Goal: Task Accomplishment & Management: Complete application form

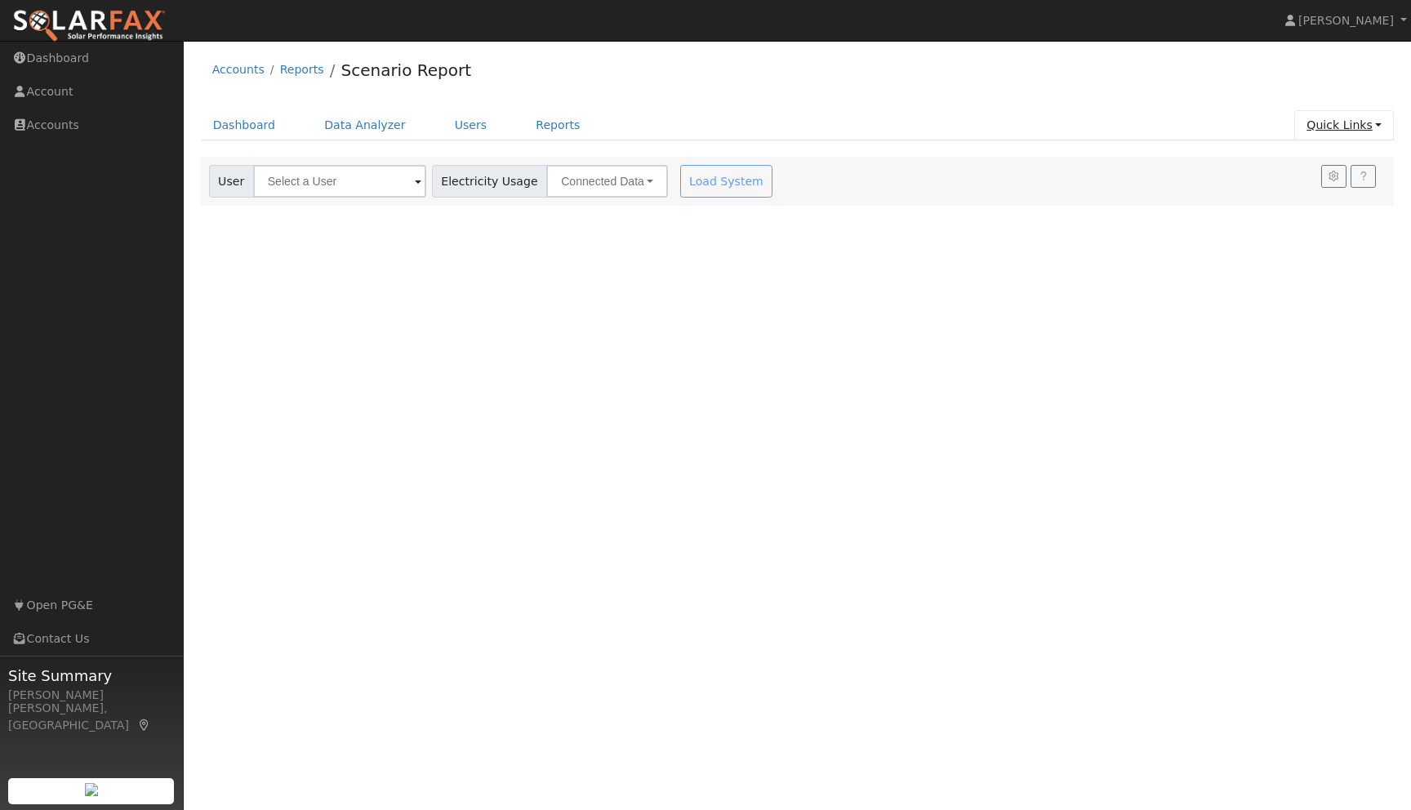
click at [1377, 131] on link "Quick Links" at bounding box center [1344, 125] width 100 height 30
click at [1296, 160] on link "Quick Add" at bounding box center [1312, 160] width 166 height 23
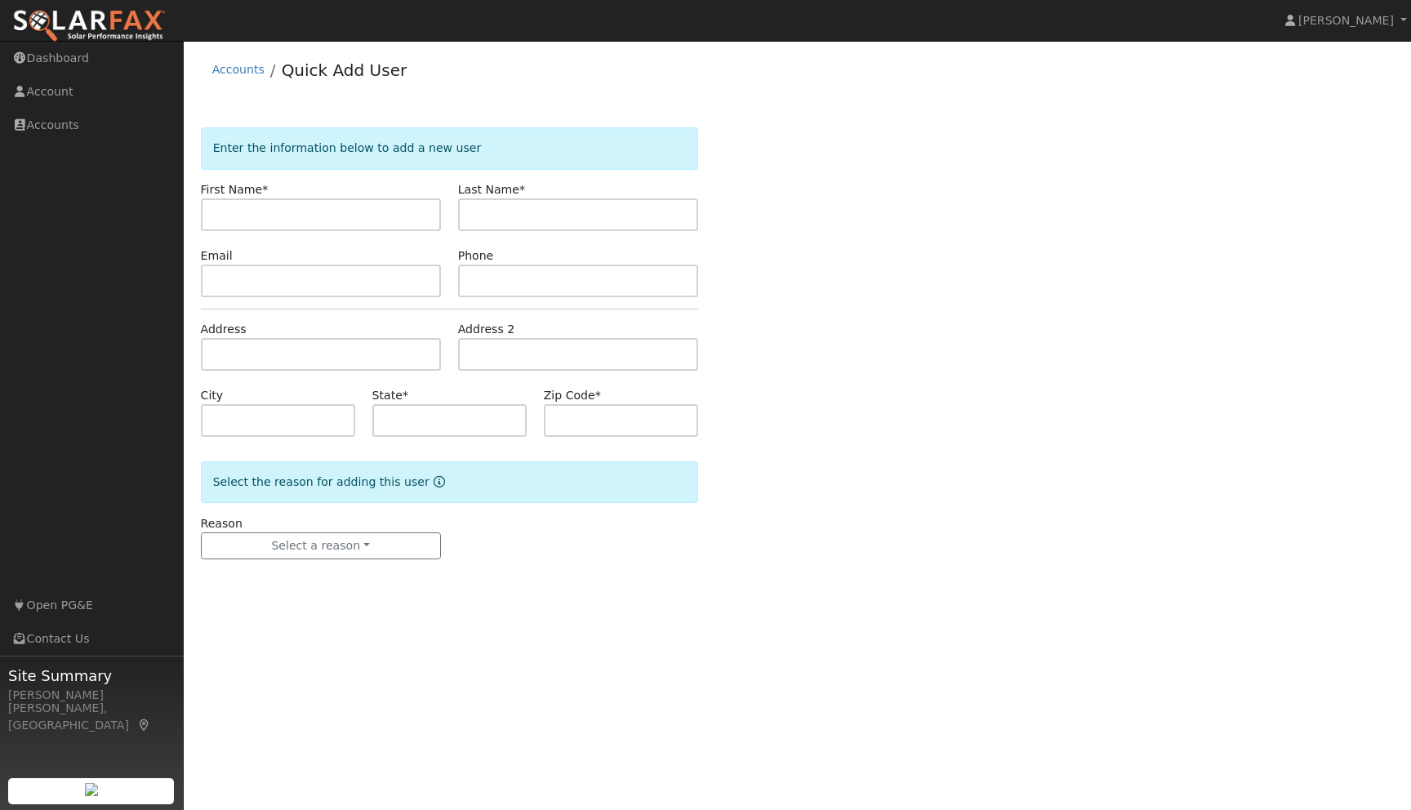
click at [287, 214] on input "text" at bounding box center [321, 214] width 240 height 33
type input "[PERSON_NAME]"
type input "Hall"
click at [252, 281] on input "text" at bounding box center [321, 281] width 240 height 33
type input "[EMAIL_ADDRESS][DOMAIN_NAME]"
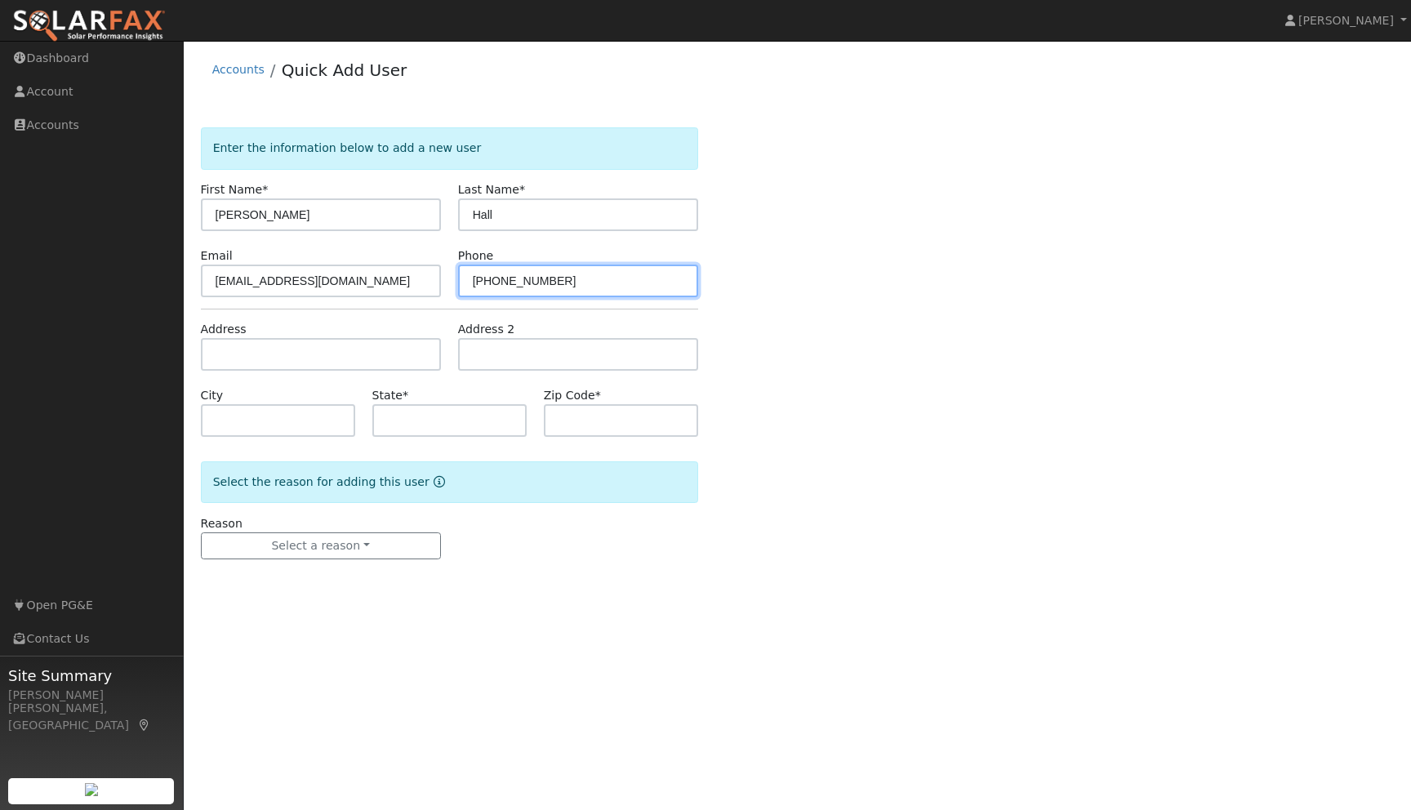
type input "[PHONE_NUMBER]"
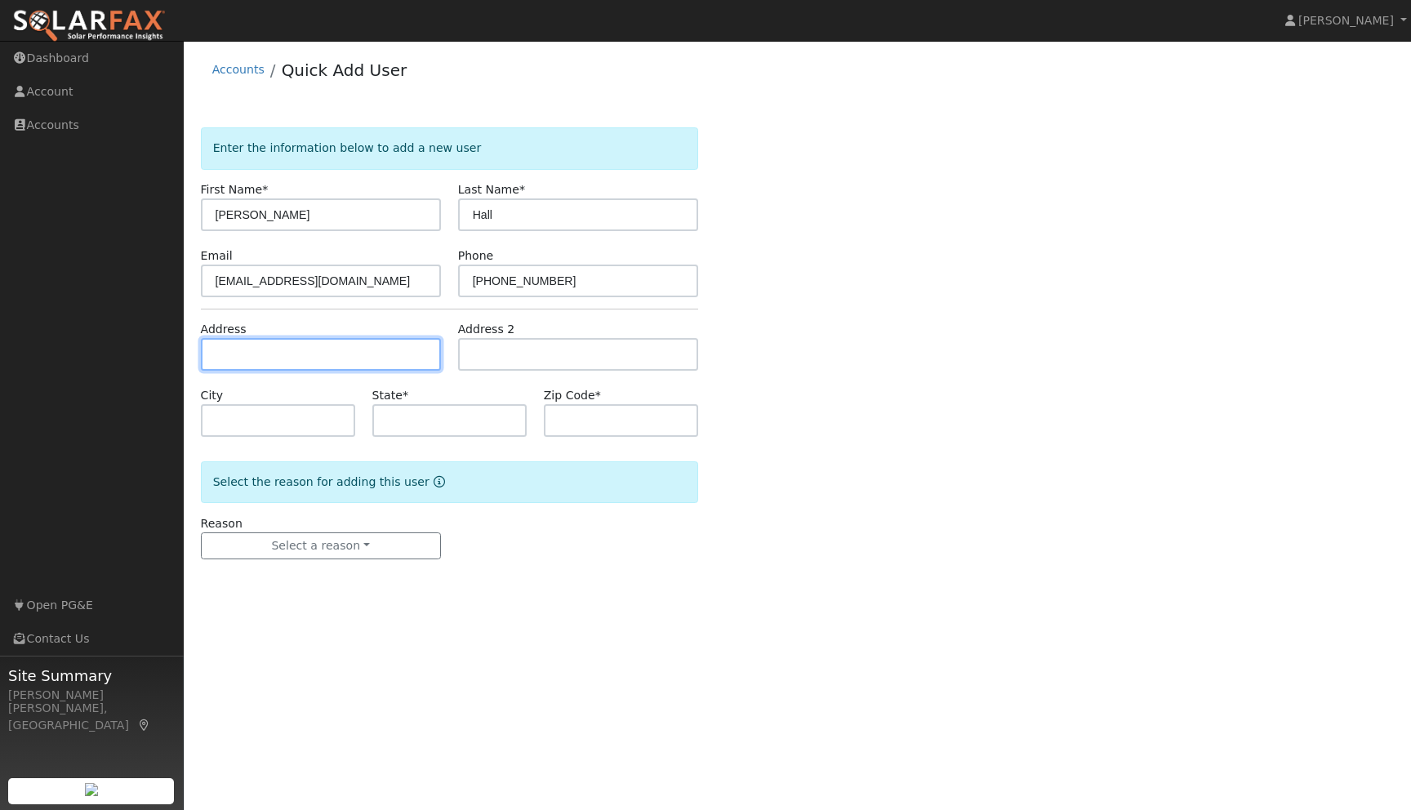
click at [241, 361] on input "text" at bounding box center [321, 354] width 240 height 33
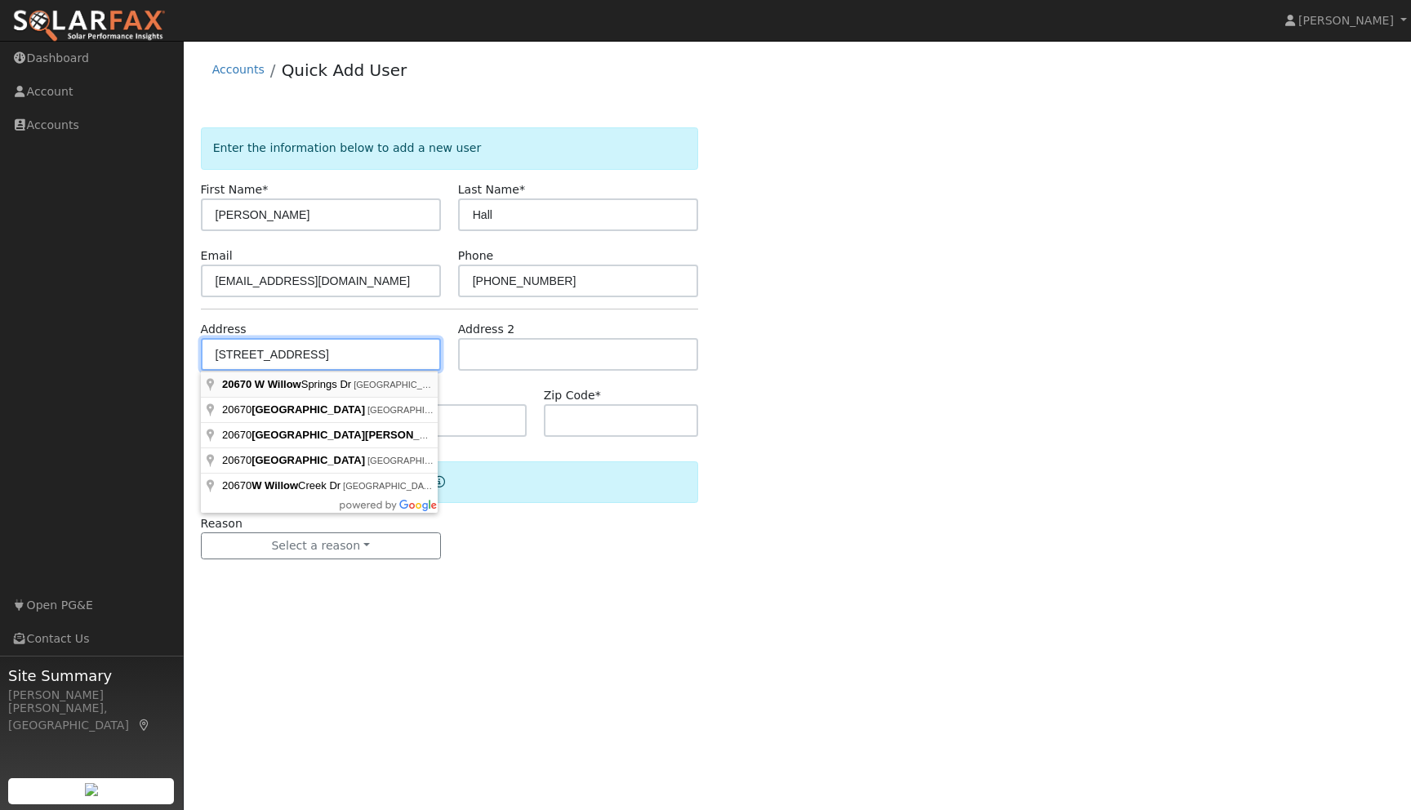
type input "[STREET_ADDRESS]"
type input "[GEOGRAPHIC_DATA]"
type input "CA"
type input "95372"
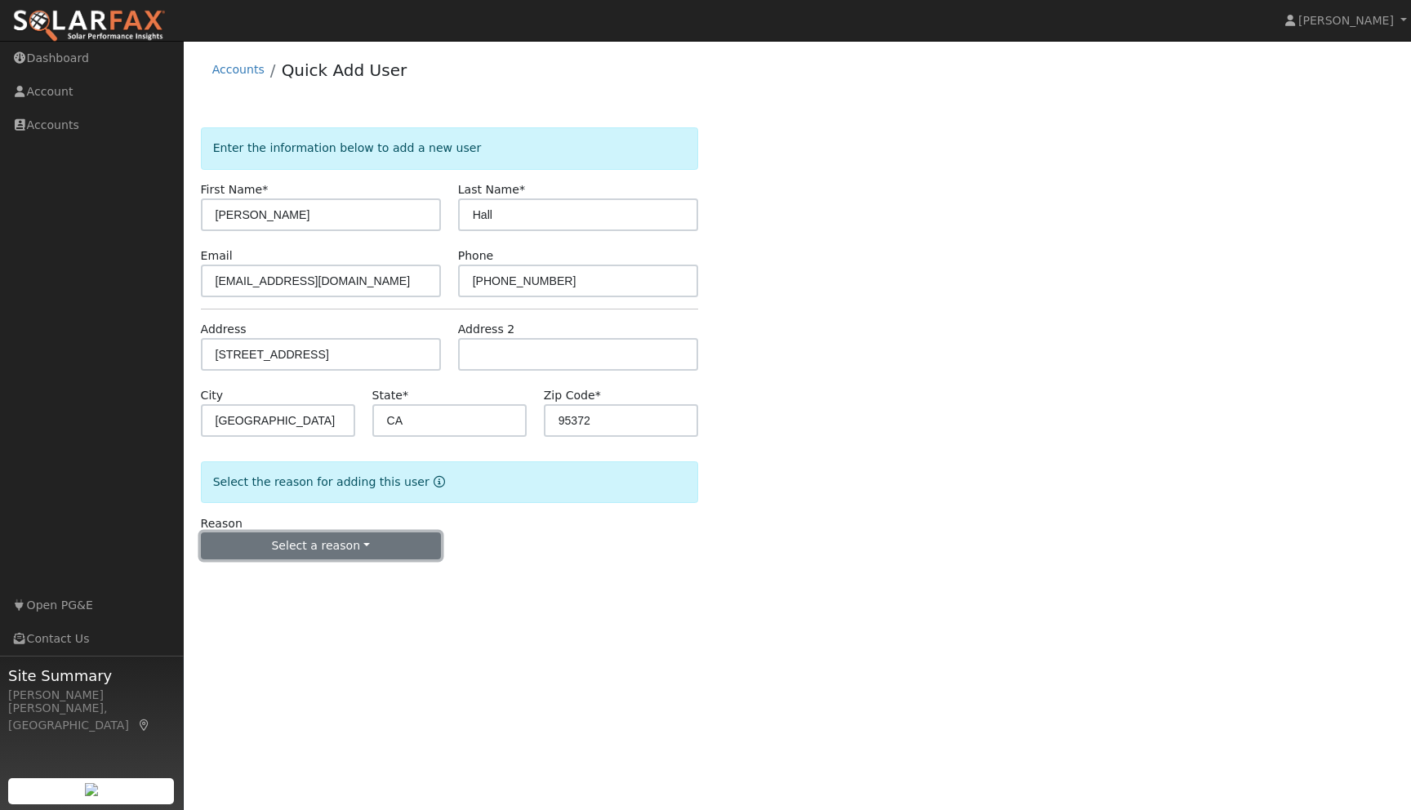
click at [347, 548] on button "Select a reason" at bounding box center [321, 546] width 240 height 28
click at [267, 578] on link "New lead" at bounding box center [292, 579] width 180 height 23
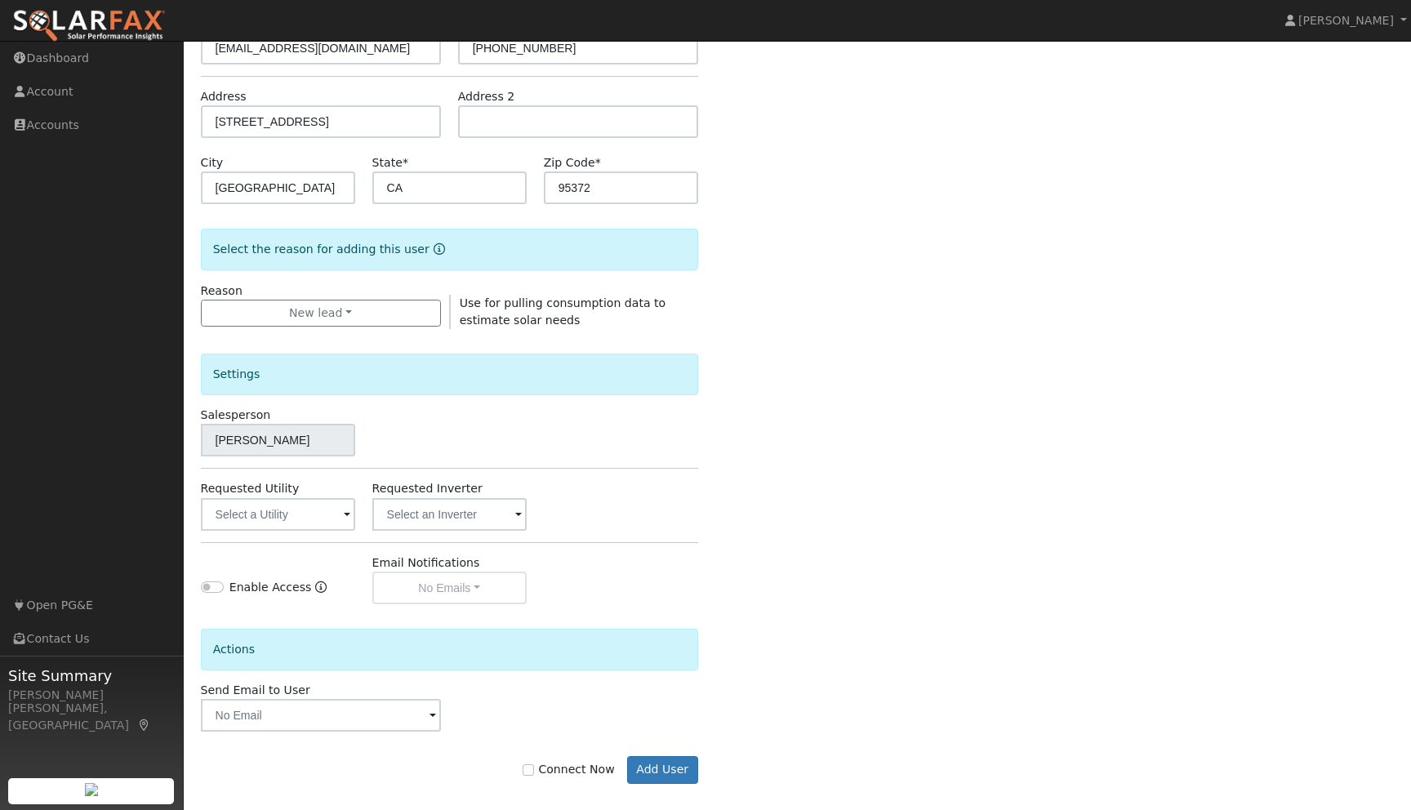
scroll to position [235, 0]
click at [337, 516] on input "text" at bounding box center [278, 512] width 154 height 33
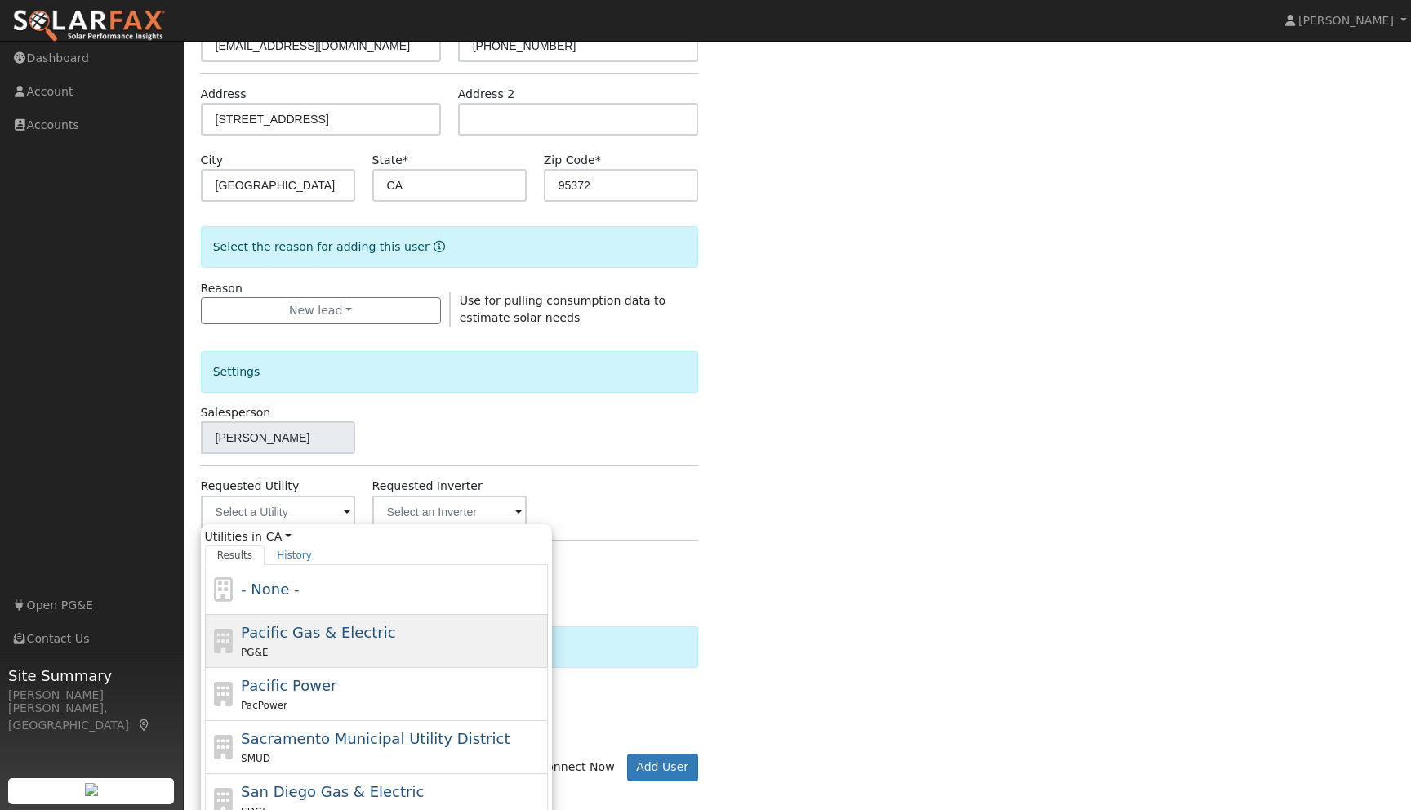
click at [301, 637] on span "Pacific Gas & Electric" at bounding box center [318, 632] width 154 height 17
type input "Pacific Gas & Electric"
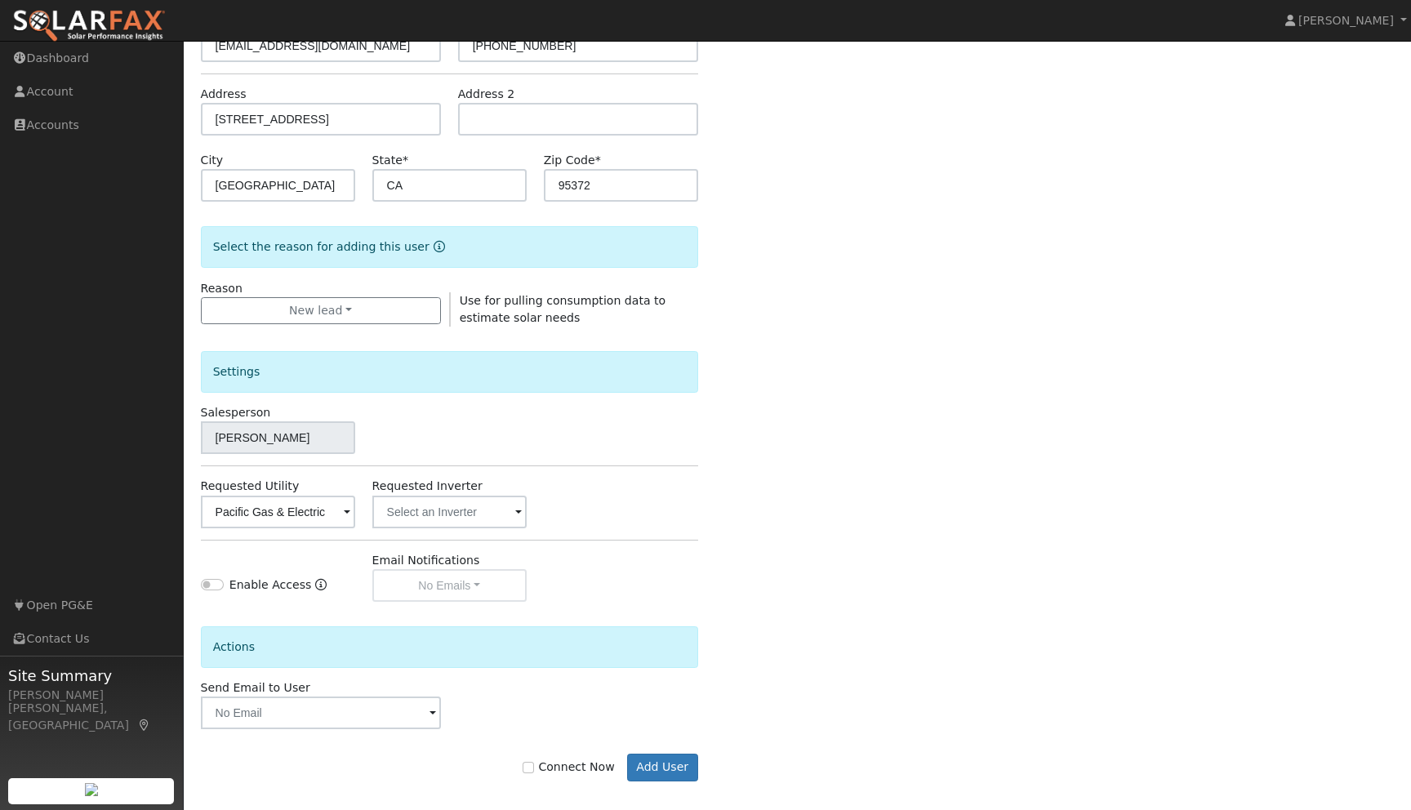
click at [860, 597] on div "Enter the information below to add a new user First Name * [PERSON_NAME] Last N…" at bounding box center [798, 353] width 1194 height 922
click at [532, 765] on input "Connect Now" at bounding box center [527, 767] width 11 height 11
checkbox input "true"
click at [669, 758] on button "Add User" at bounding box center [662, 768] width 71 height 28
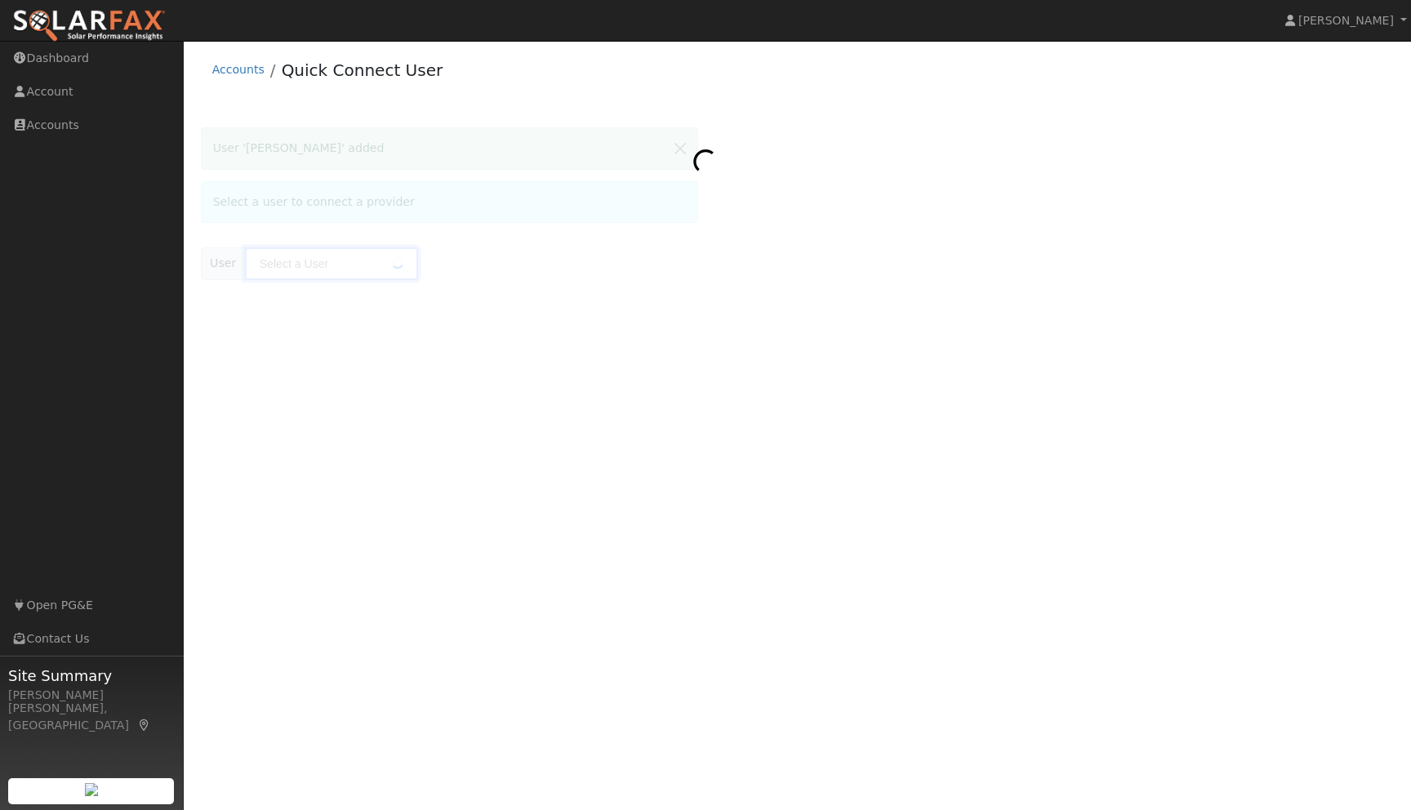
type input "[PERSON_NAME]"
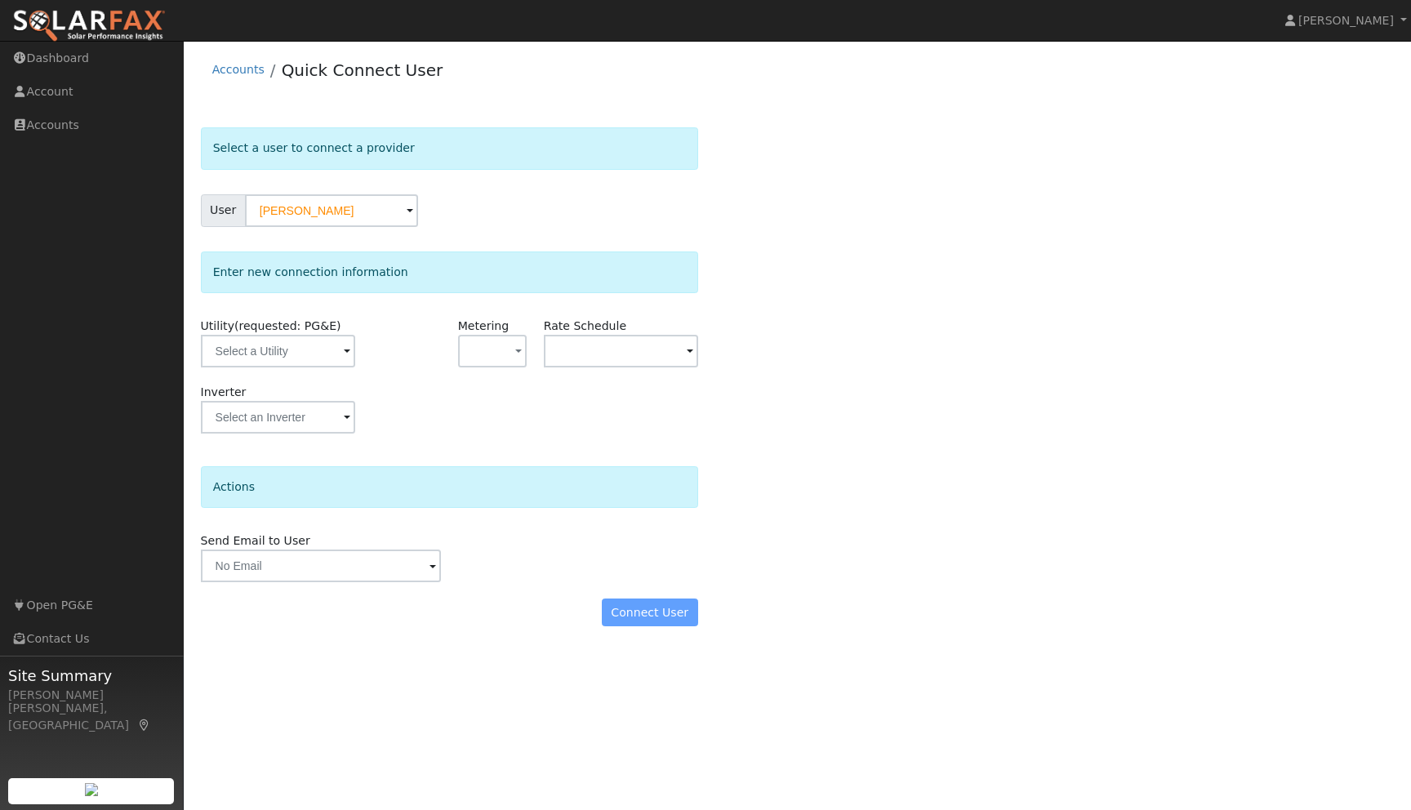
click at [848, 313] on div "Select a user to connect a provider User Jennifer Hall Account Default Account …" at bounding box center [798, 384] width 1194 height 515
click at [331, 360] on input "text" at bounding box center [278, 351] width 154 height 33
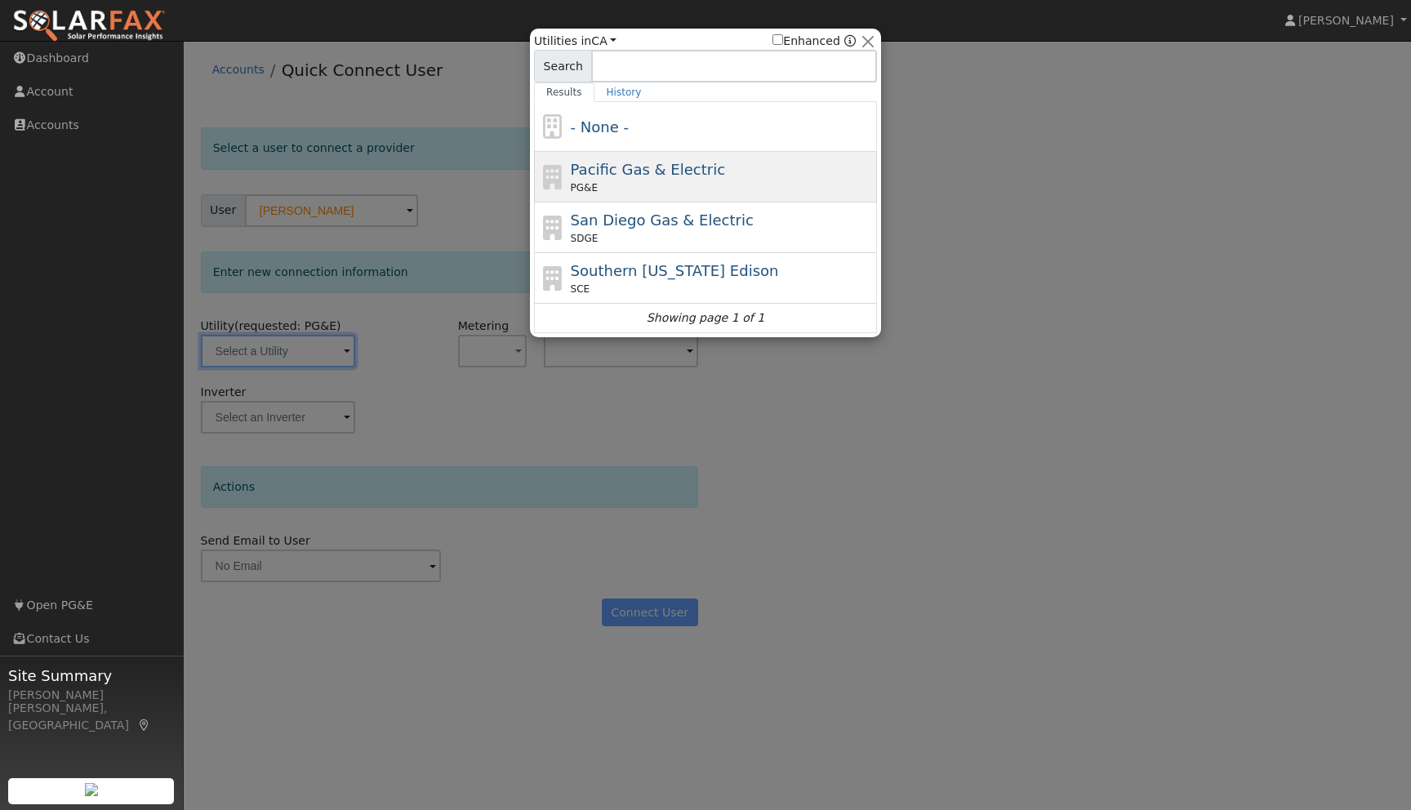
click at [605, 178] on div "Pacific Gas & Electric PG&E" at bounding box center [722, 176] width 303 height 37
type input "PG&E"
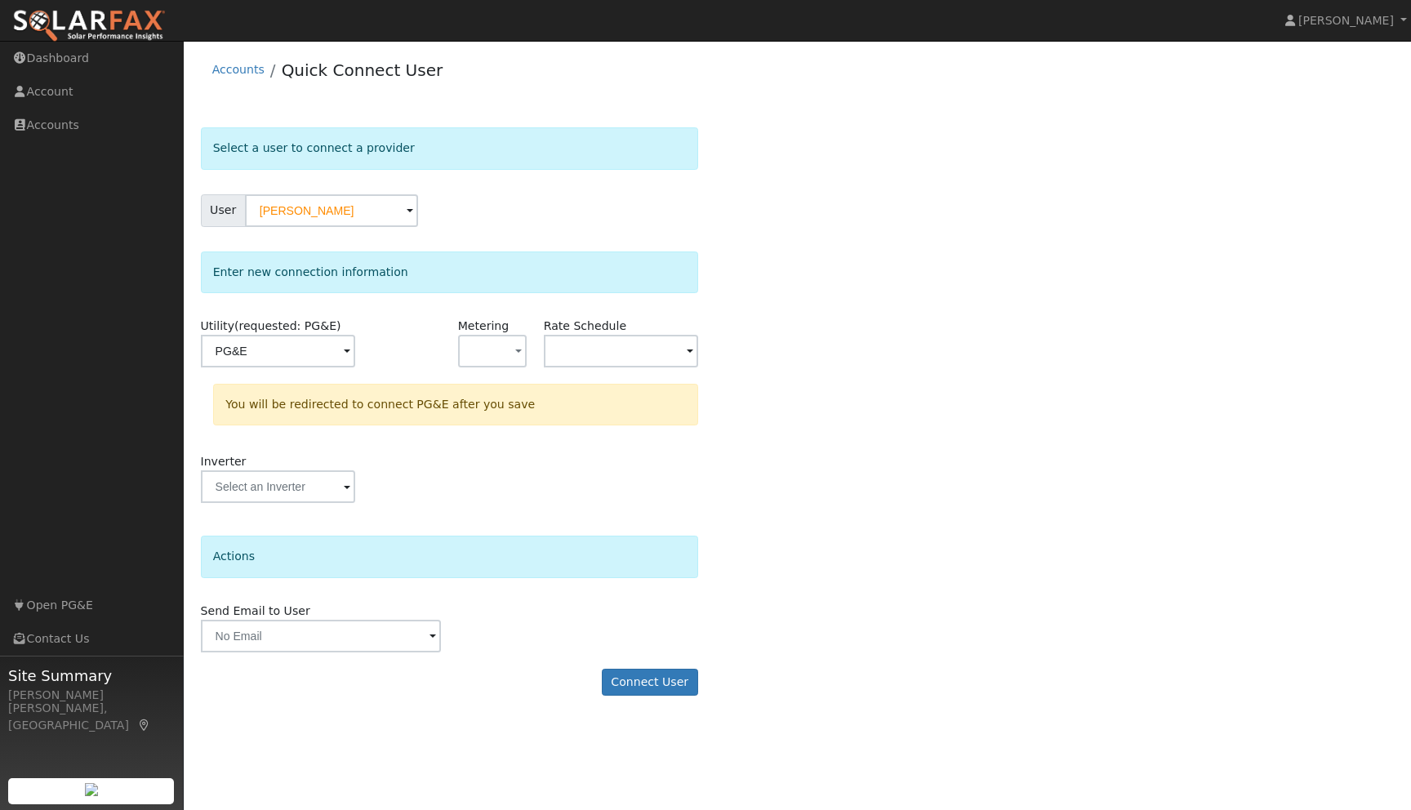
click at [947, 389] on div "Select a user to connect a provider User Jennifer Hall Account Default Account …" at bounding box center [798, 419] width 1194 height 585
click at [644, 677] on button "Connect User" at bounding box center [650, 683] width 96 height 28
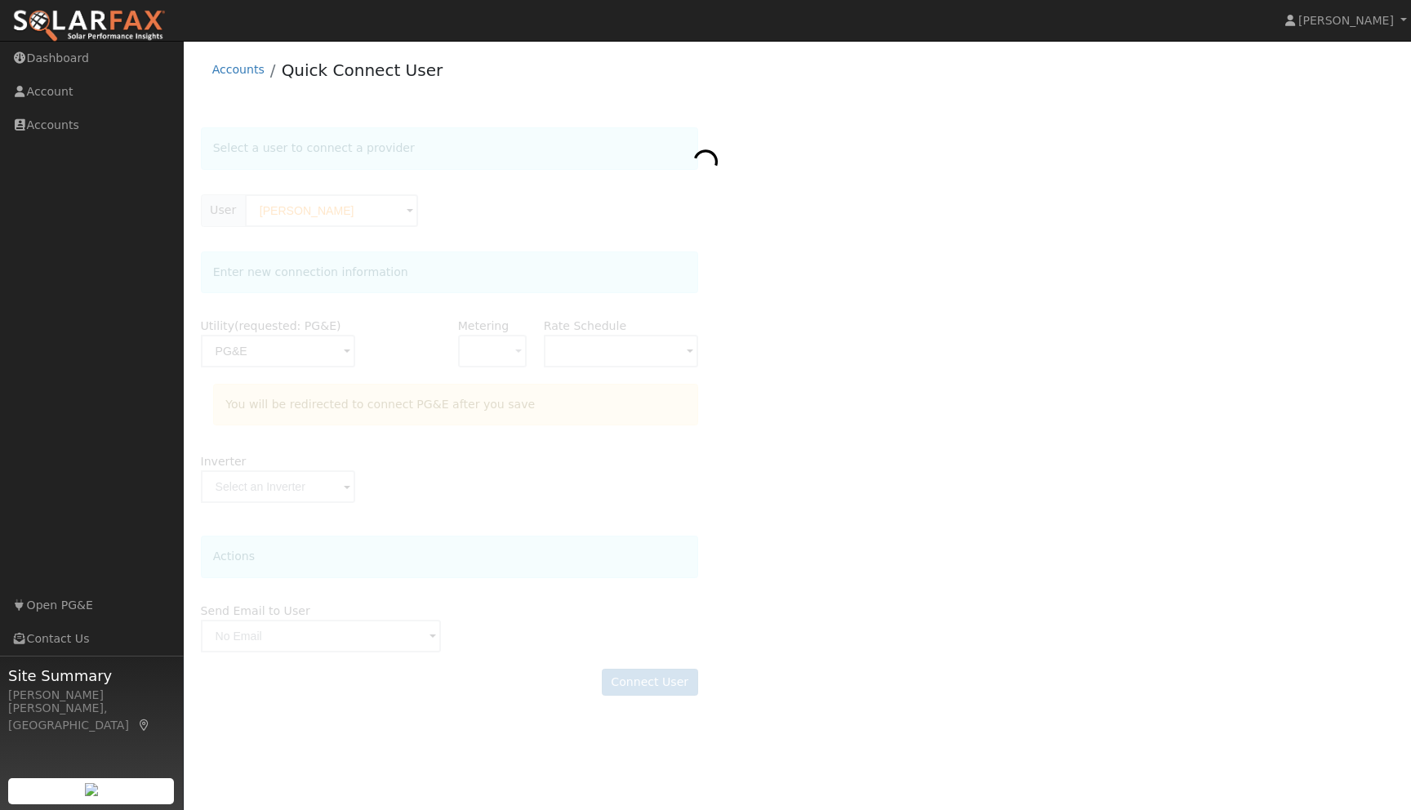
click at [804, 281] on div at bounding box center [798, 419] width 1194 height 585
